Goal: Information Seeking & Learning: Learn about a topic

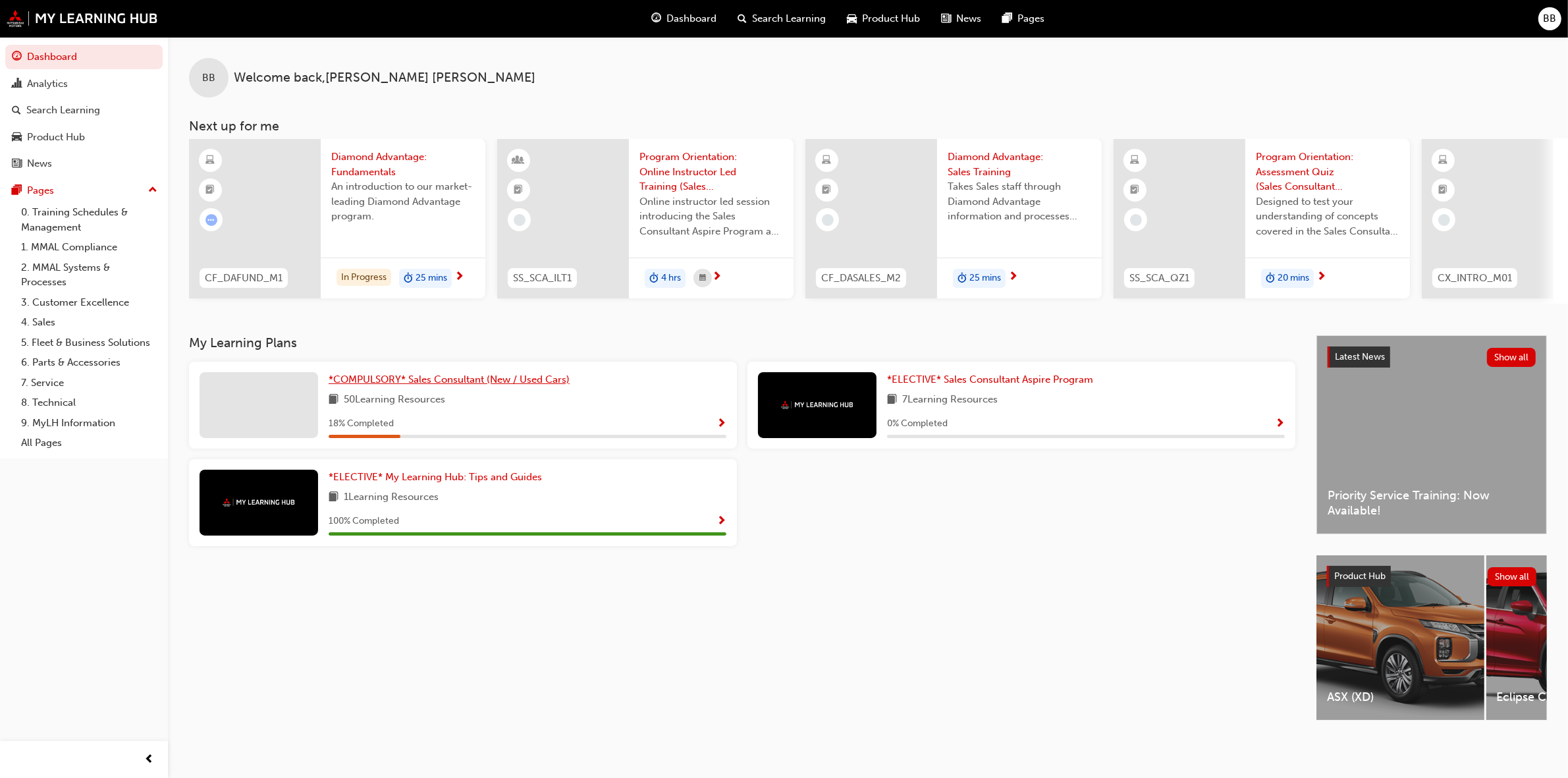
click at [546, 379] on span "*COMPULSORY* Sales Consultant (New / Used Cars)" at bounding box center [449, 379] width 241 height 12
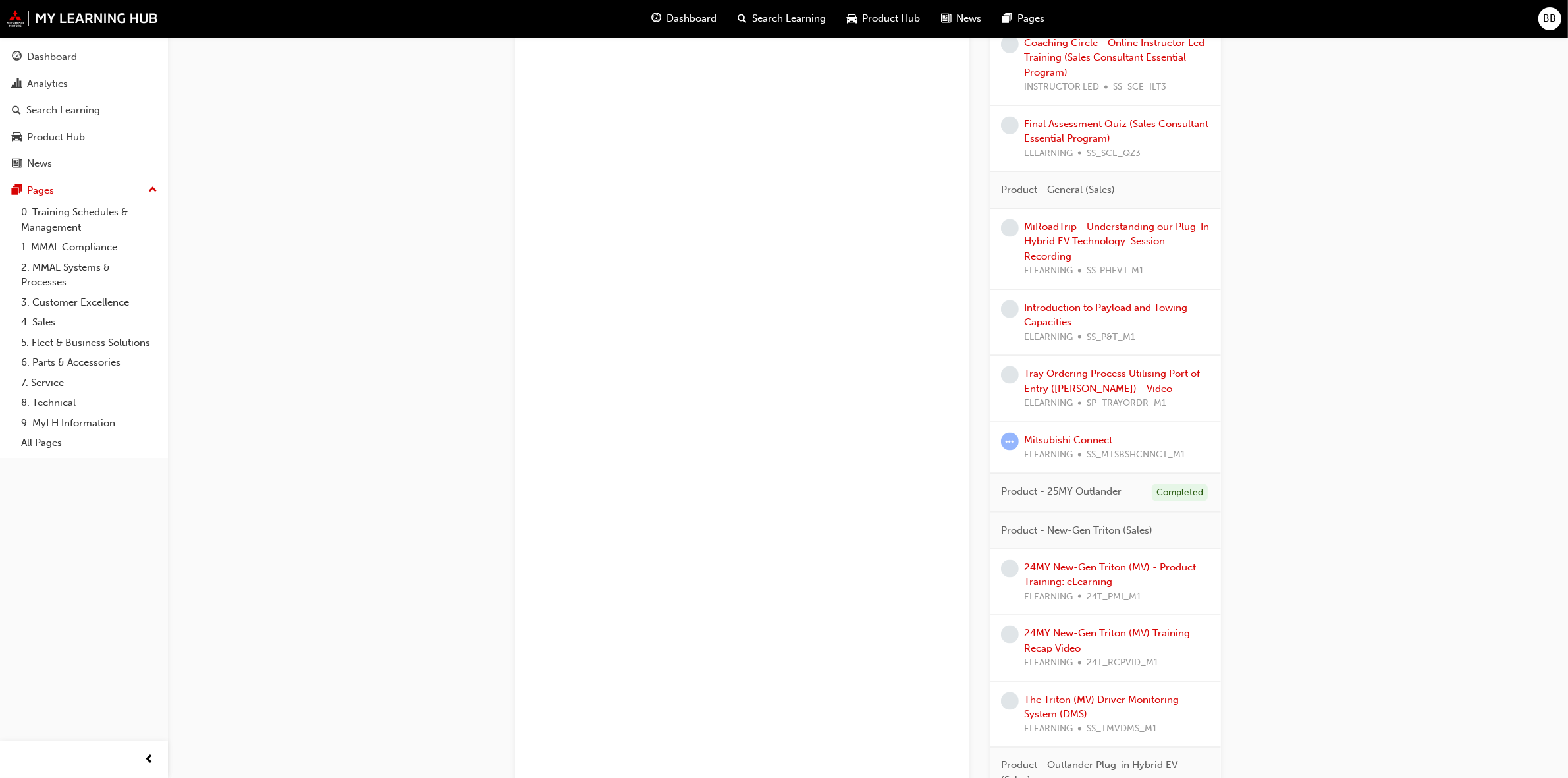
scroll to position [2602, 0]
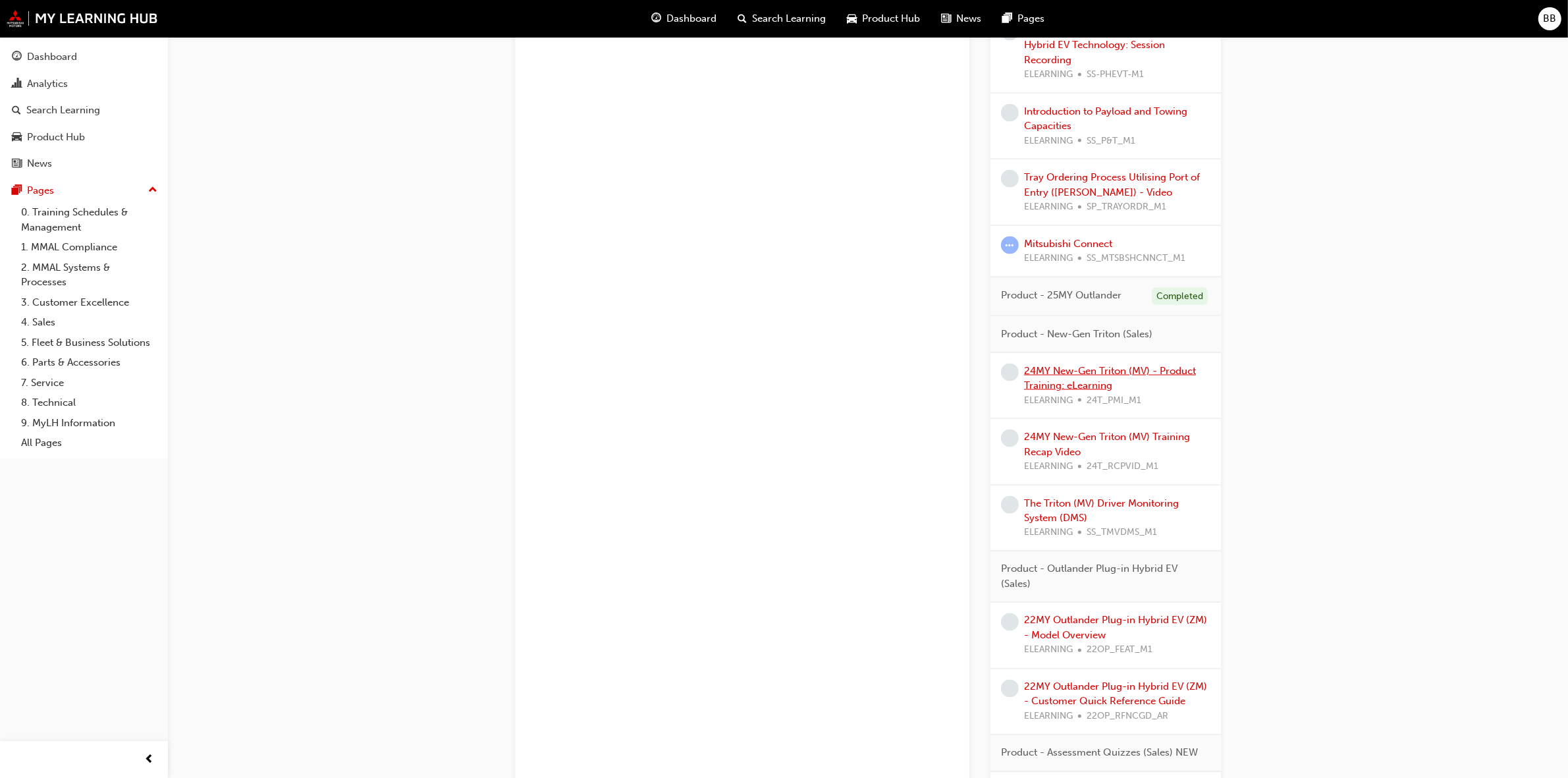
click at [1185, 382] on link "24MY New-Gen Triton (MV) - Product Training: eLearning" at bounding box center [1109, 378] width 172 height 27
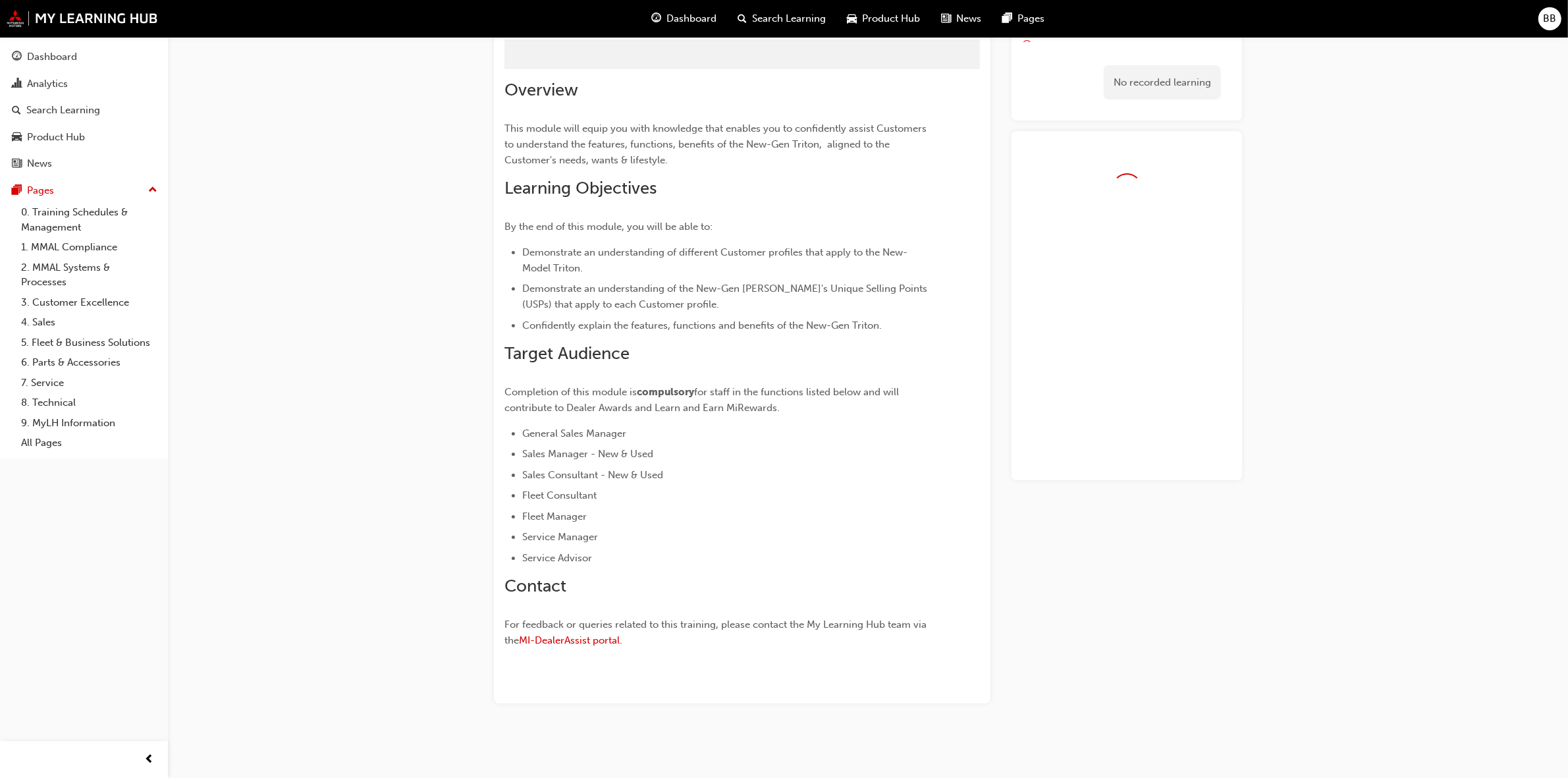
scroll to position [60, 0]
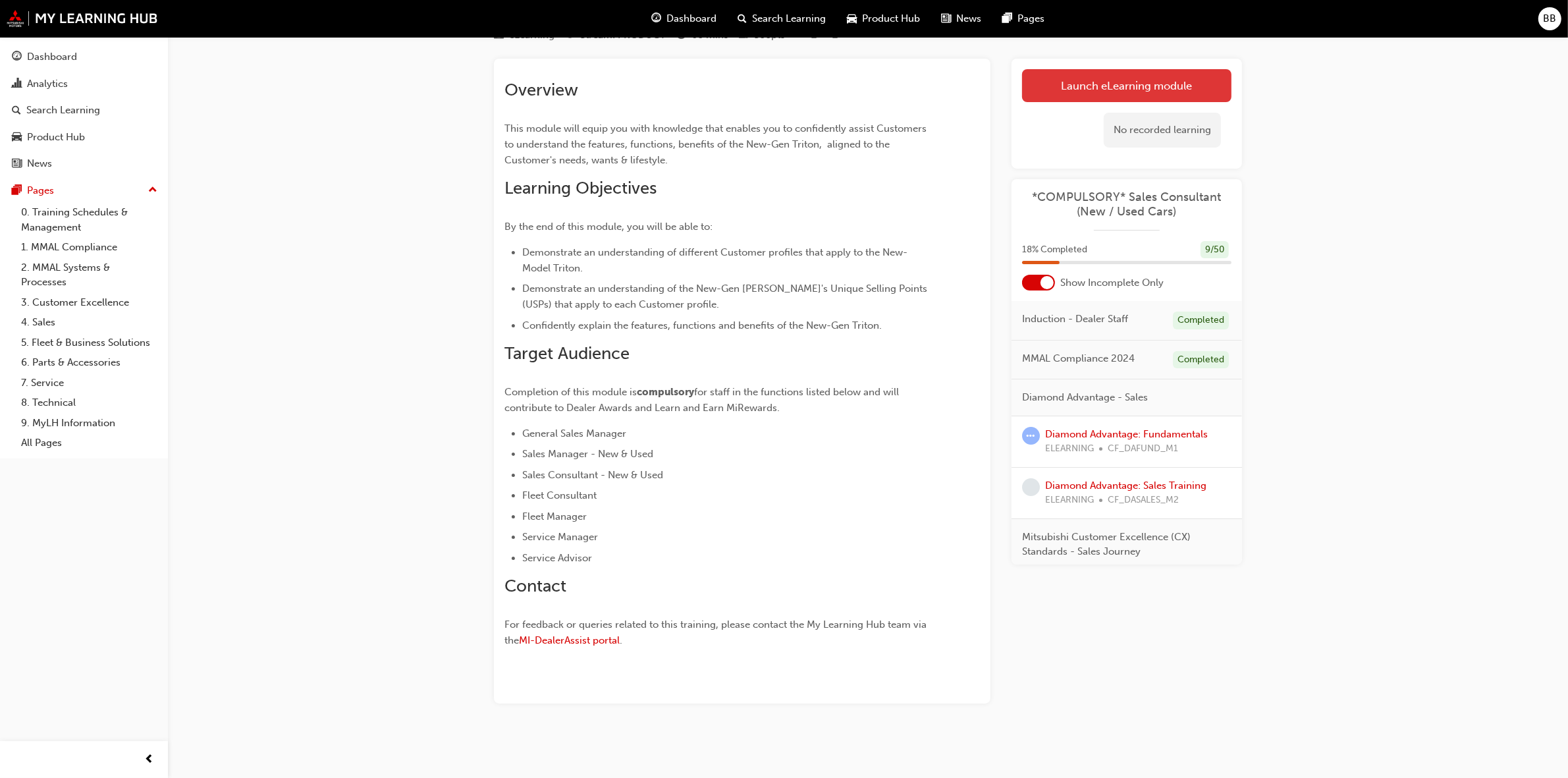
click at [1094, 82] on link "Launch eLearning module" at bounding box center [1127, 86] width 209 height 33
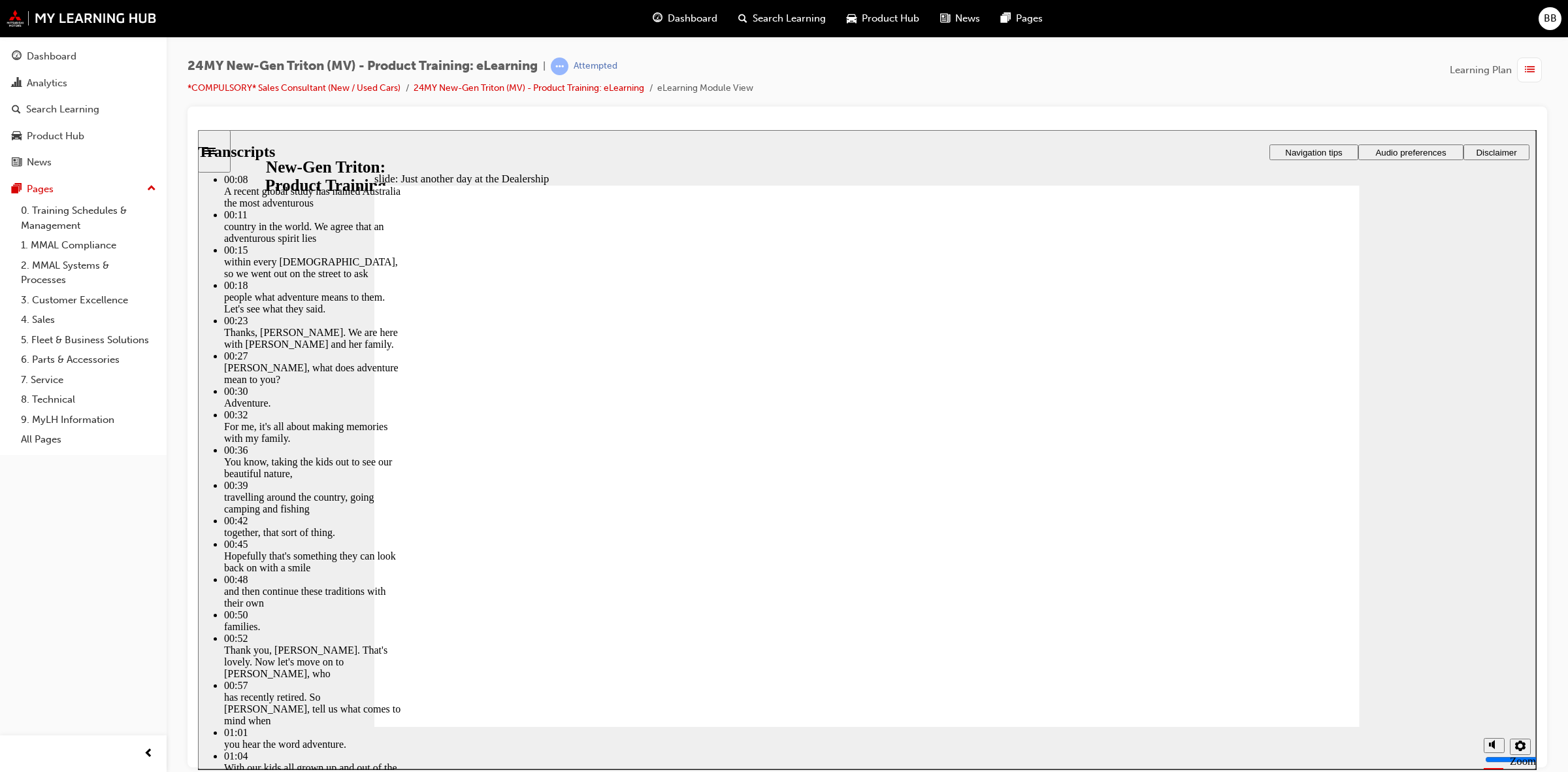
type input "260"
